Goal: Information Seeking & Learning: Learn about a topic

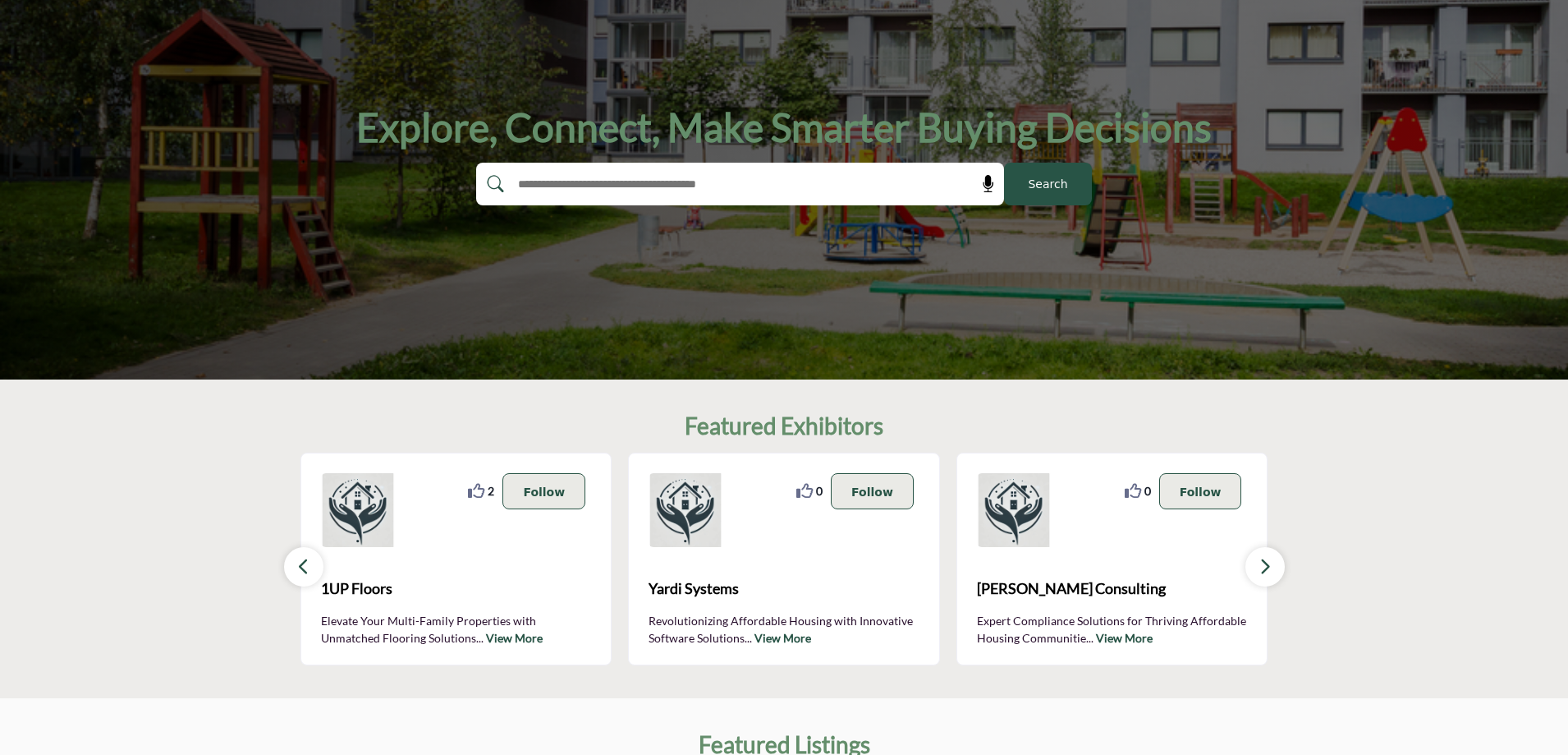
scroll to position [165, 0]
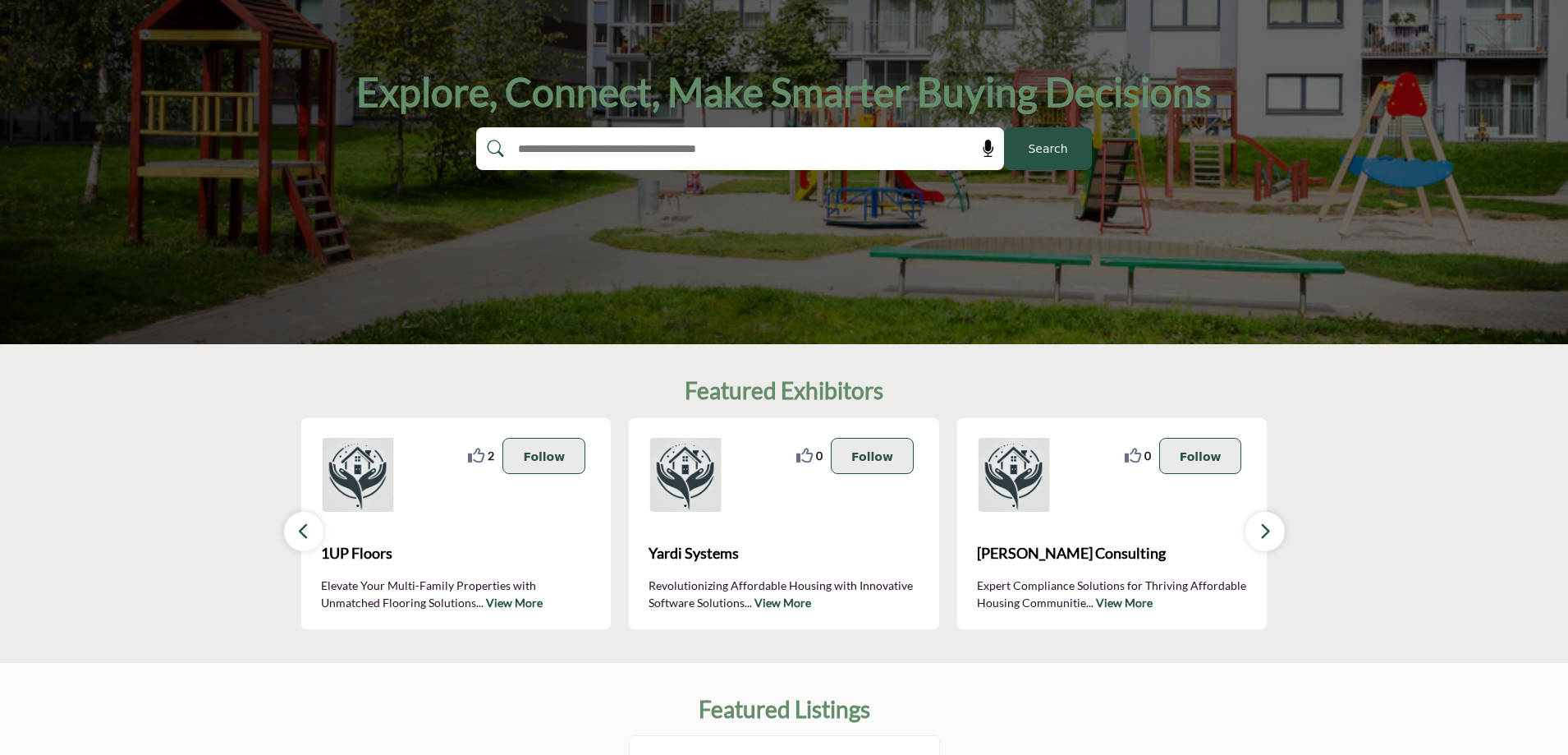
click at [637, 150] on input "text" at bounding box center [705, 149] width 392 height 25
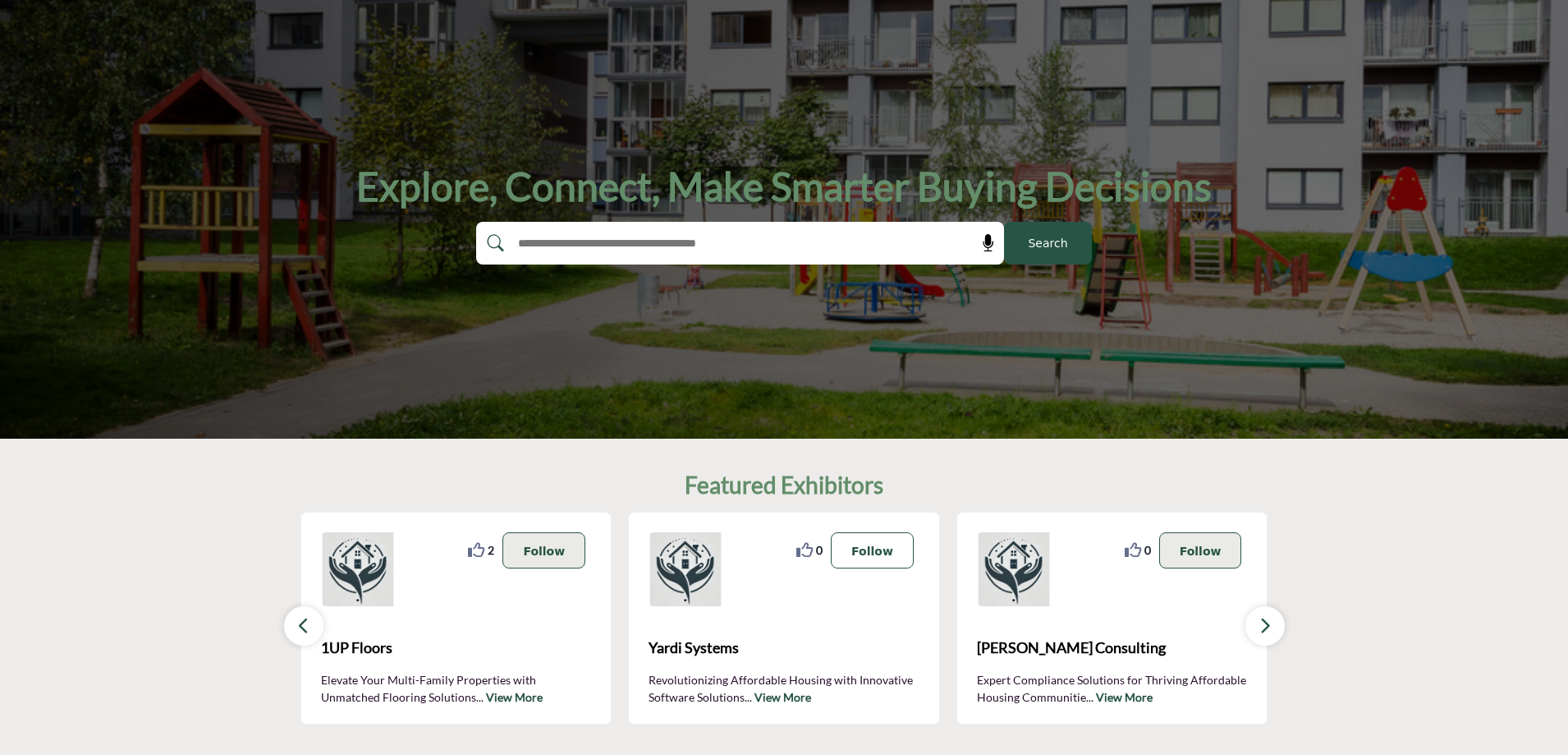
scroll to position [0, 0]
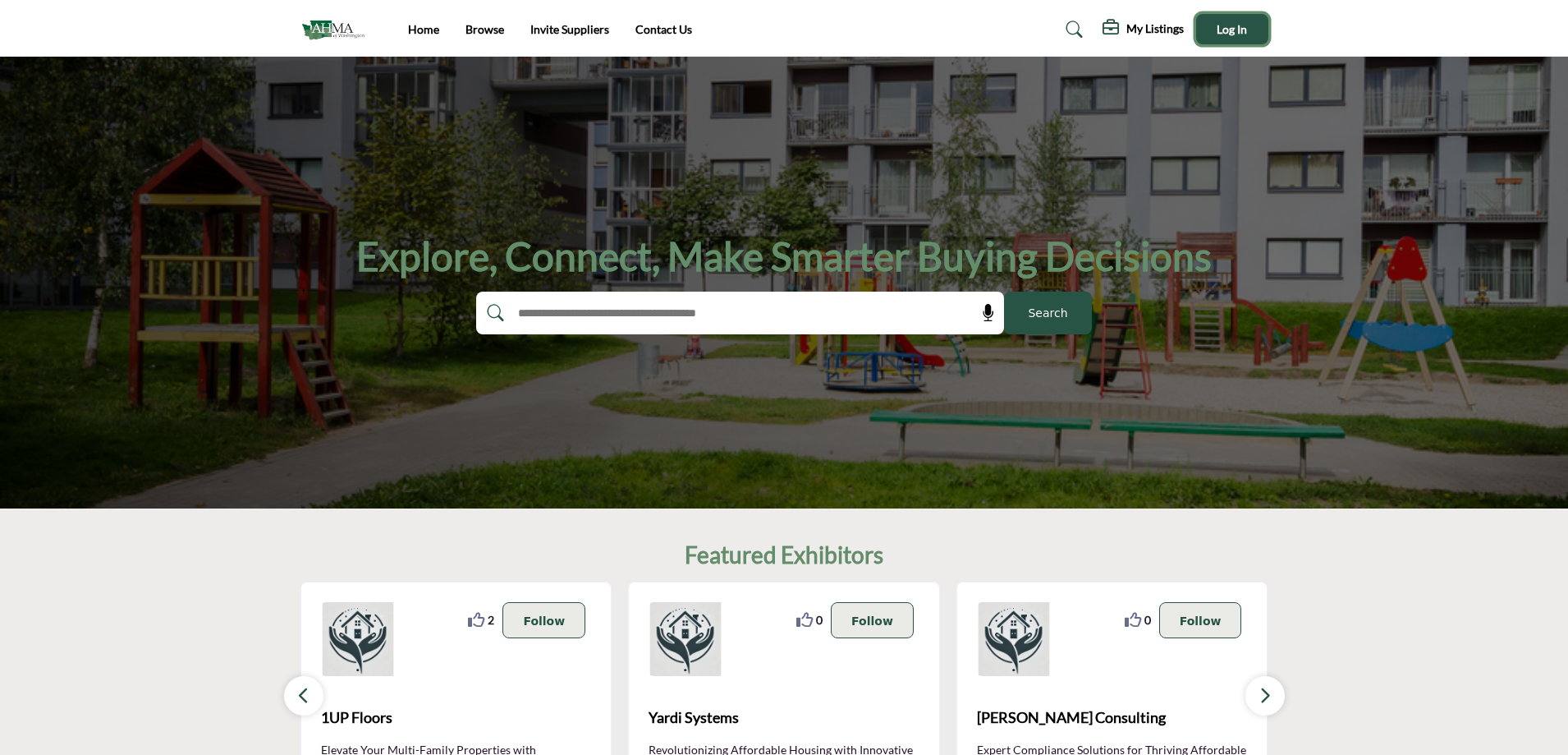
click at [1239, 30] on span "Log In" at bounding box center [1232, 29] width 30 height 14
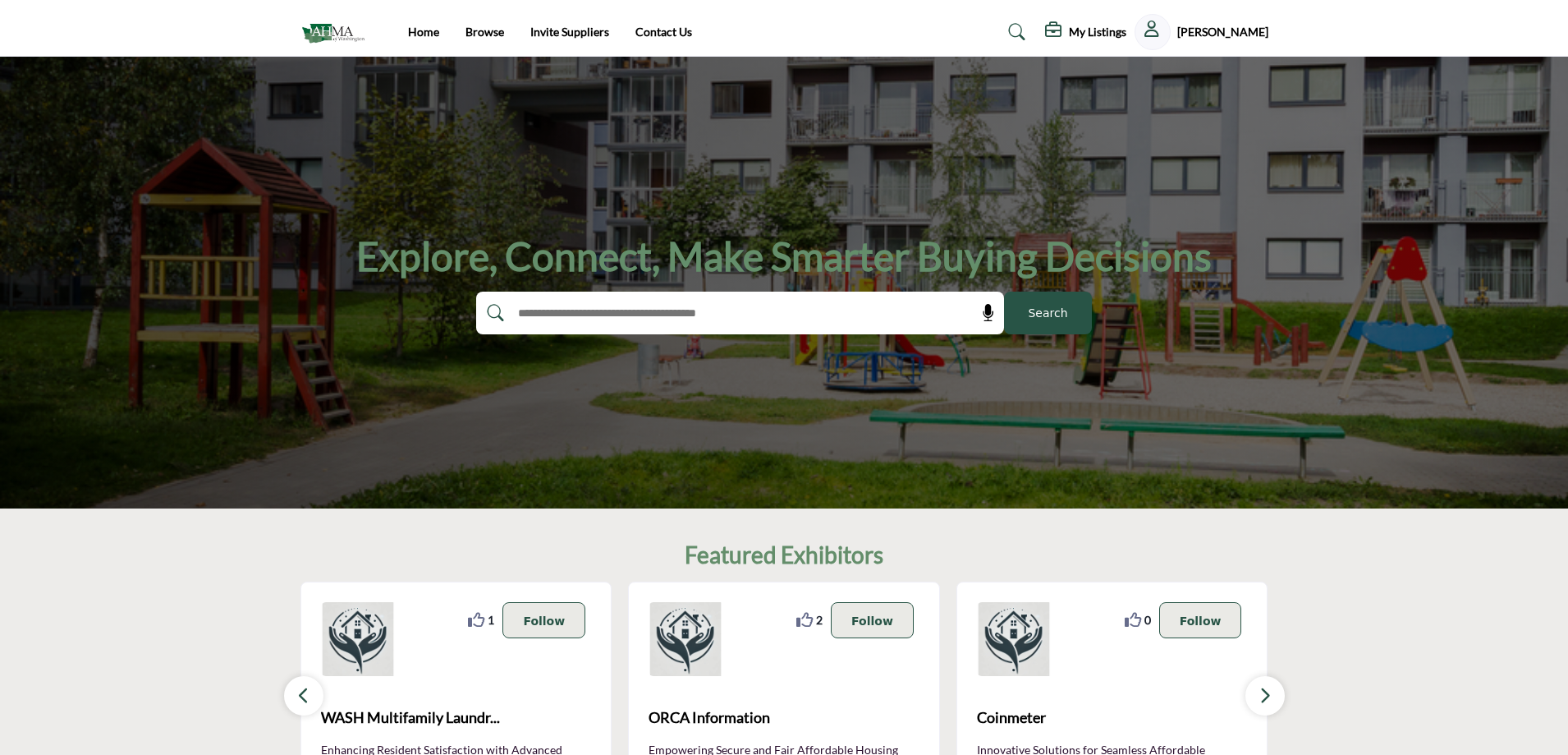
click at [1061, 29] on icon at bounding box center [1056, 30] width 20 height 16
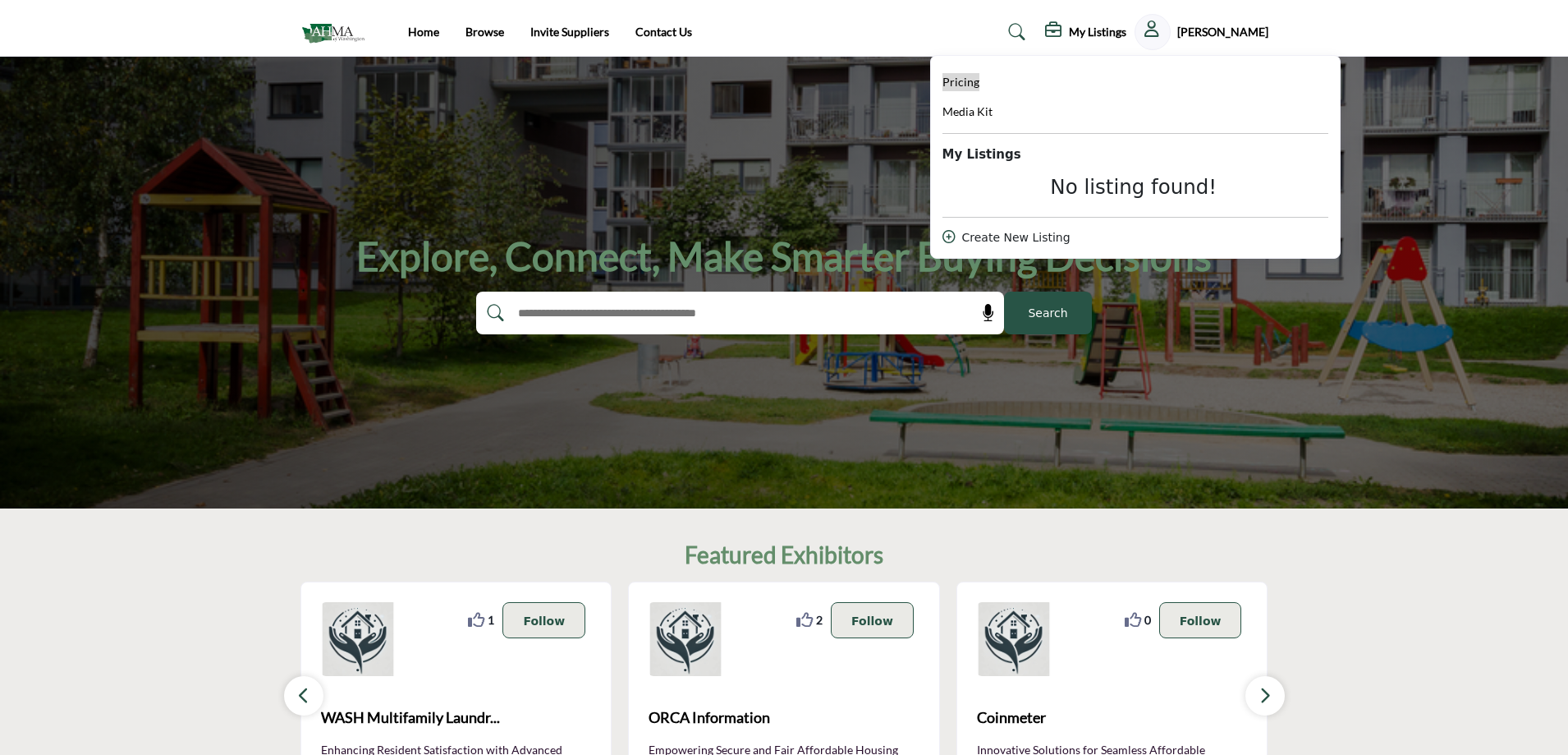
click at [979, 87] on span "Pricing" at bounding box center [961, 82] width 37 height 14
